Goal: Transaction & Acquisition: Purchase product/service

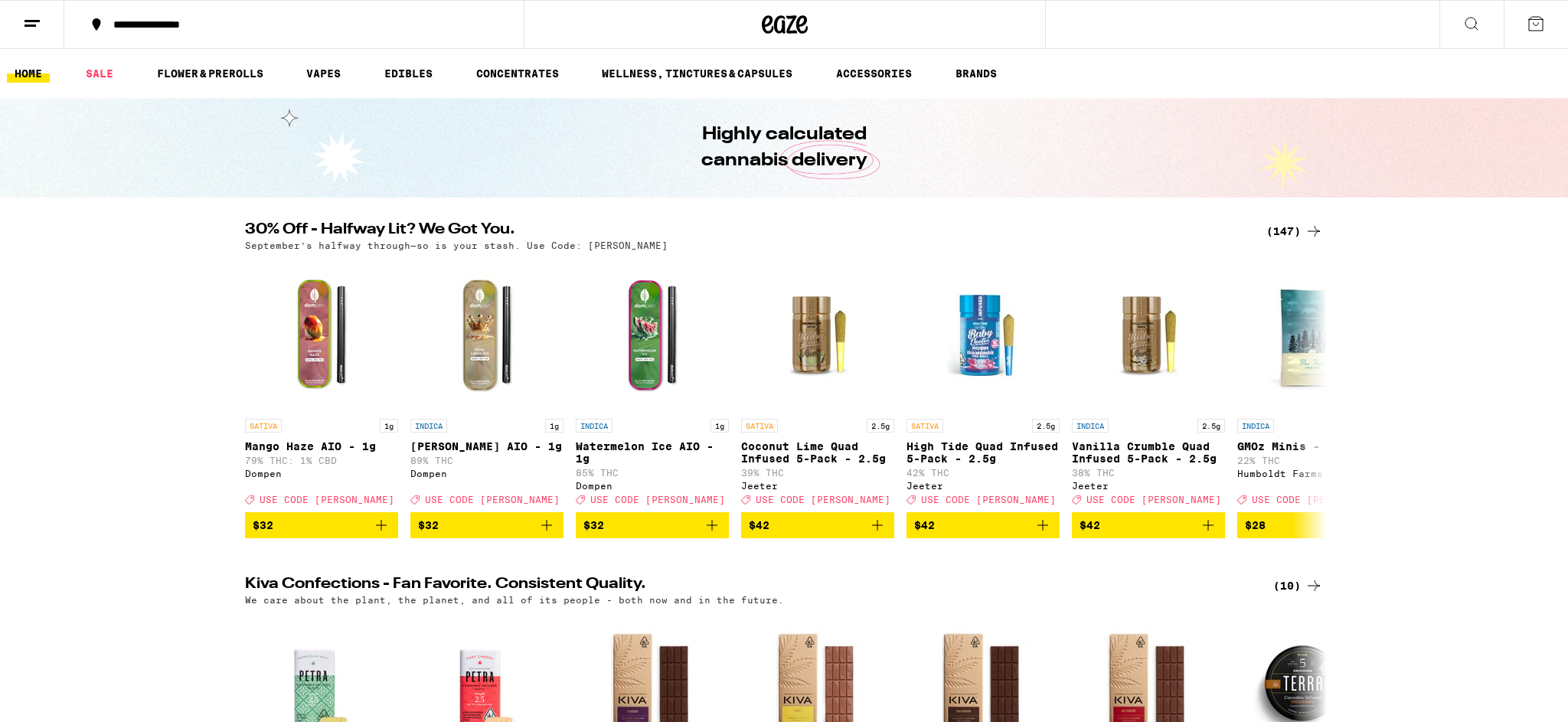
click at [1471, 17] on icon at bounding box center [1472, 24] width 18 height 18
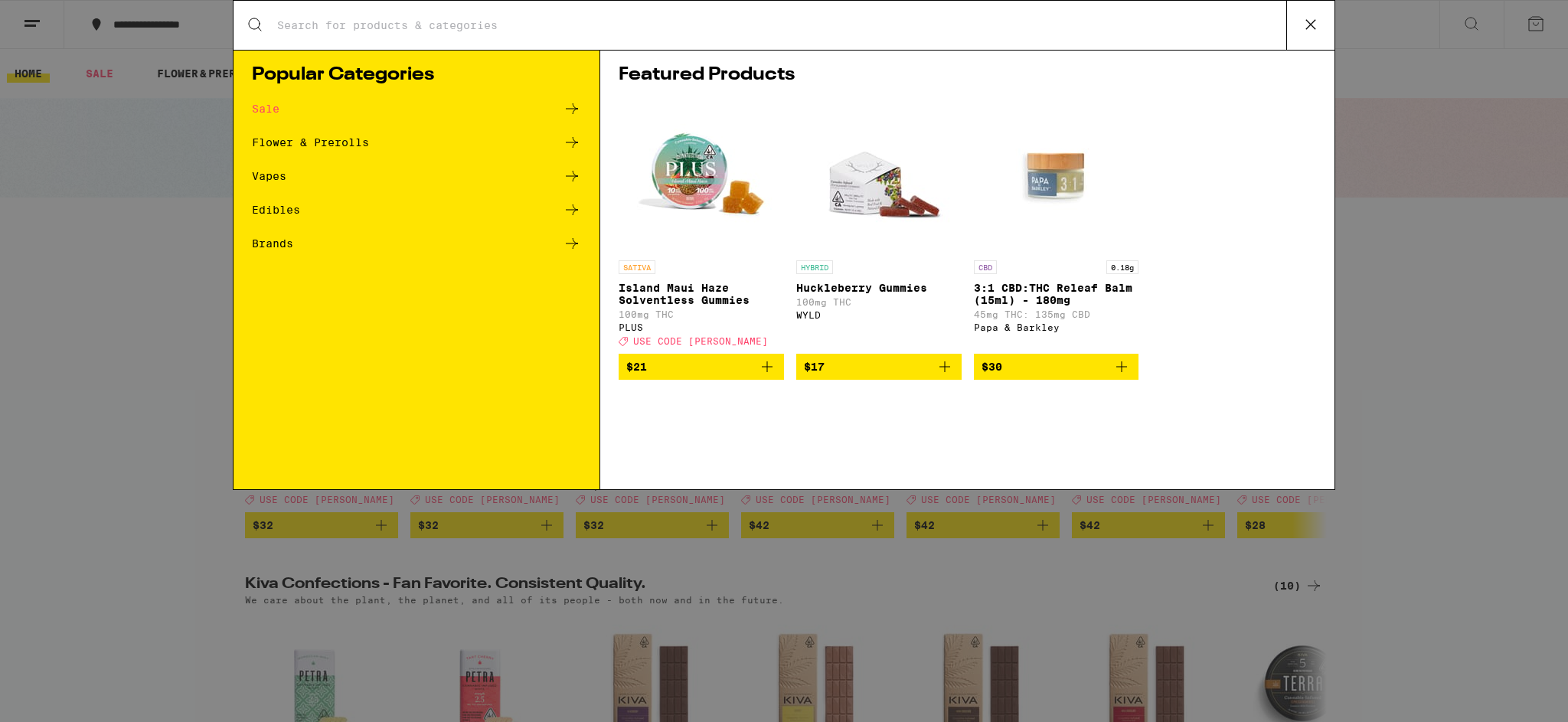
click at [637, 34] on div "Search for Products" at bounding box center [784, 25] width 1101 height 49
click at [592, 23] on input "Search for Products" at bounding box center [781, 25] width 1010 height 14
type input "garlic starship"
